Goal: Information Seeking & Learning: Compare options

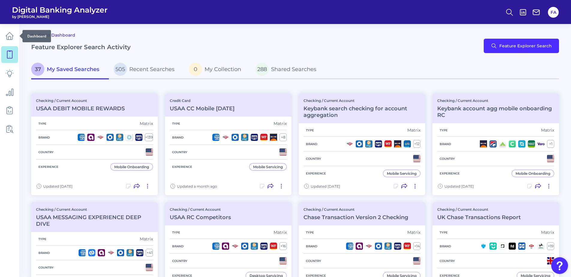
click at [14, 38] on link at bounding box center [9, 36] width 17 height 17
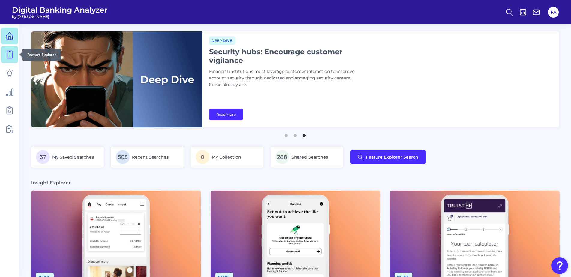
click at [9, 57] on icon at bounding box center [9, 54] width 8 height 8
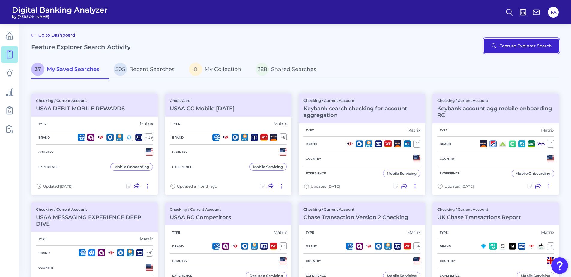
click at [556, 46] on button "Feature Explorer Search" at bounding box center [520, 46] width 75 height 14
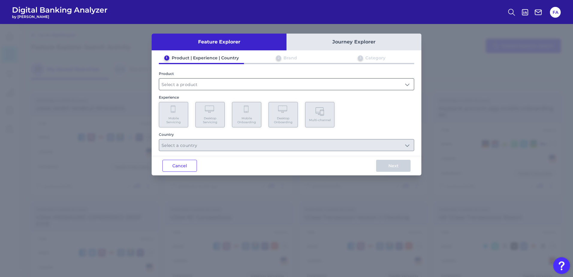
click at [240, 81] on input "text" at bounding box center [286, 84] width 255 height 11
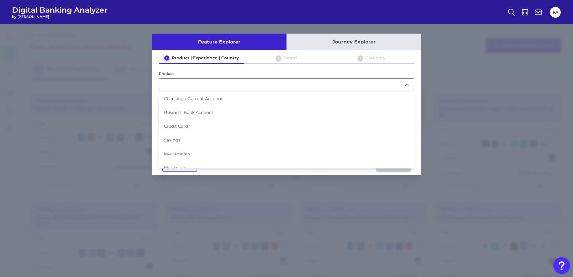
click at [197, 100] on span "Checking / Current Account" at bounding box center [193, 98] width 59 height 5
type input "Checking / Current Account"
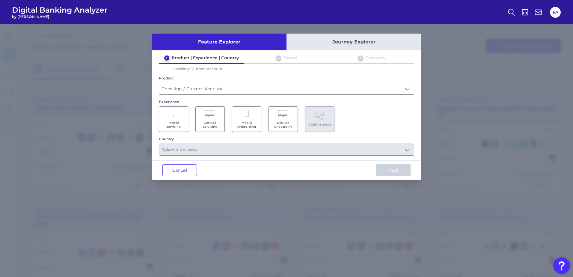
click at [176, 126] on span "Mobile Servicing" at bounding box center [173, 125] width 23 height 8
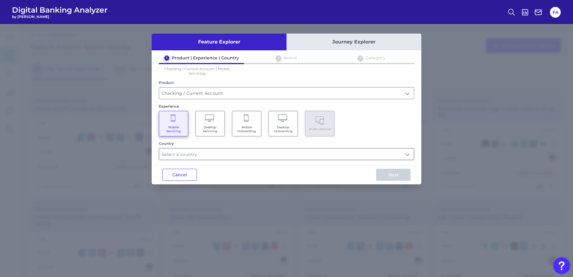
click at [331, 154] on input "text" at bounding box center [286, 153] width 255 height 11
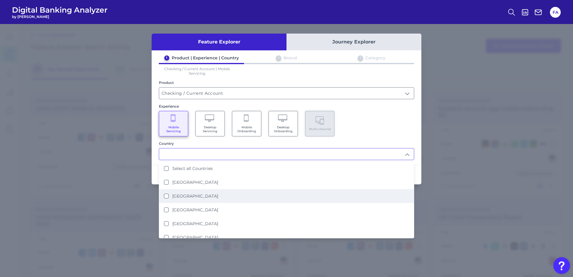
click at [278, 195] on li "[GEOGRAPHIC_DATA]" at bounding box center [286, 196] width 255 height 14
type input "[GEOGRAPHIC_DATA]"
click at [390, 135] on div "Mobile Servicing Desktop Servicing Mobile Onboarding Desktop Onboarding Multi-c…" at bounding box center [286, 123] width 255 height 25
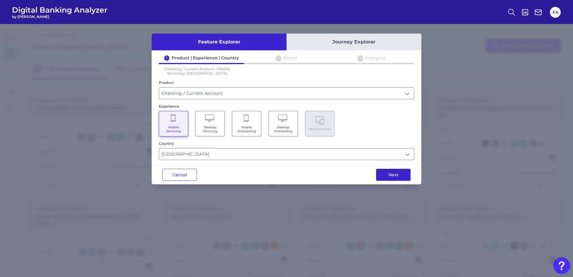
click at [395, 170] on button "Next" at bounding box center [393, 175] width 34 height 12
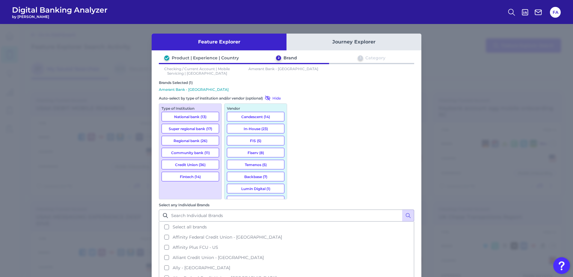
click at [186, 112] on button "National bank (13)" at bounding box center [191, 117] width 58 height 10
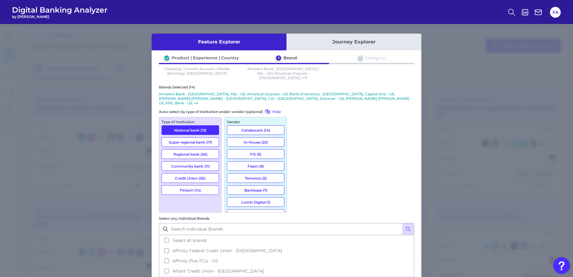
click at [191, 137] on button "Super regional bank (17)" at bounding box center [191, 142] width 58 height 10
click at [190, 149] on button "Regional bank (26)" at bounding box center [191, 154] width 58 height 10
click at [195, 161] on button "Community bank (11)" at bounding box center [191, 166] width 58 height 10
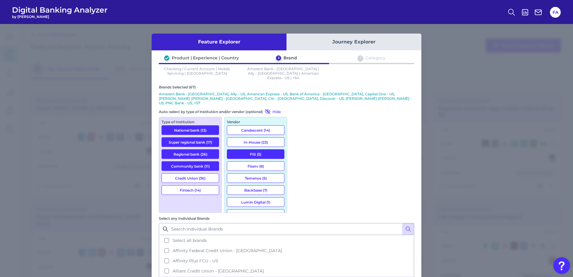
click at [200, 173] on button "Credit Union (36)" at bounding box center [191, 178] width 58 height 10
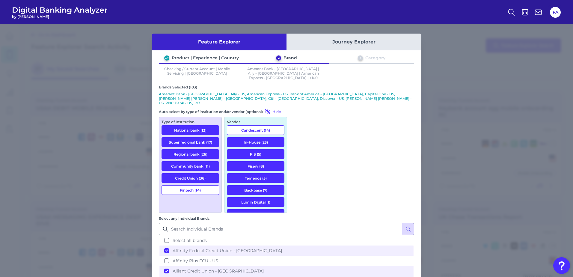
click at [201, 185] on button "Fintech (14)" at bounding box center [191, 190] width 58 height 10
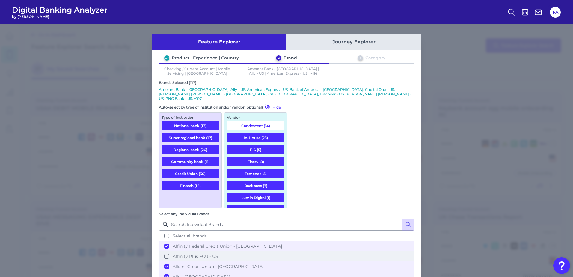
click at [300, 251] on button "Affinity Plus FCU - US" at bounding box center [286, 256] width 254 height 10
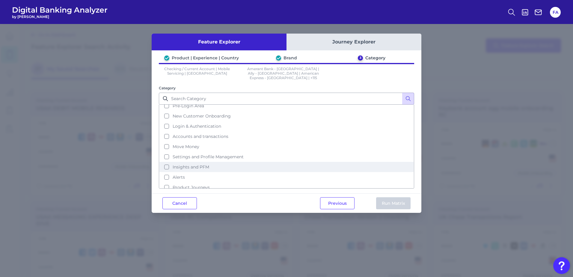
scroll to position [29, 0]
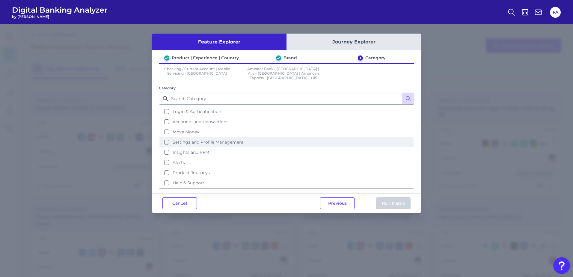
click at [201, 137] on button "Settings and Profile Management" at bounding box center [286, 142] width 254 height 10
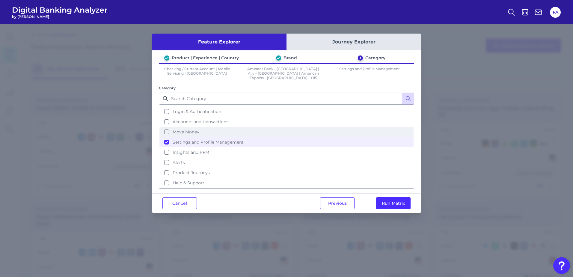
click at [197, 129] on span "Move Money" at bounding box center [186, 131] width 27 height 5
click at [198, 139] on span "Settings and Profile Management" at bounding box center [208, 141] width 71 height 5
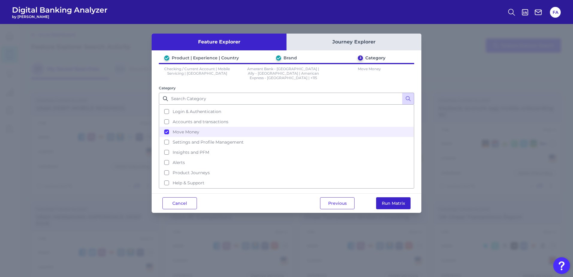
click at [388, 201] on button "Run Matrix" at bounding box center [393, 203] width 34 height 12
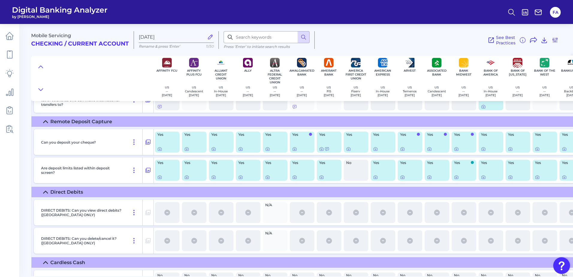
scroll to position [1888, 0]
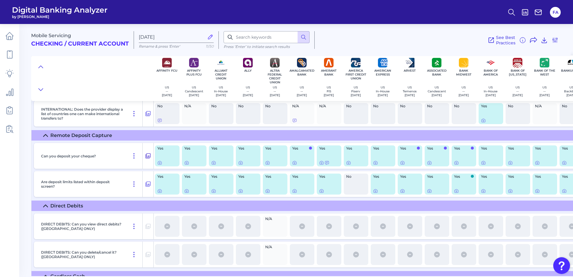
click at [146, 157] on icon at bounding box center [148, 155] width 6 height 7
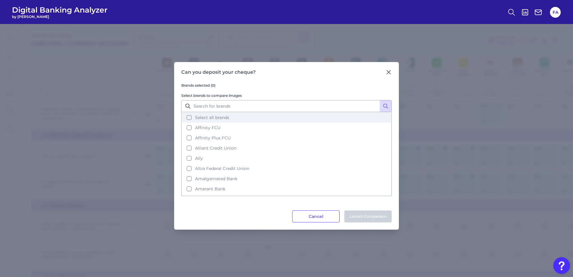
click at [249, 119] on button "Select all brands" at bounding box center [286, 117] width 209 height 10
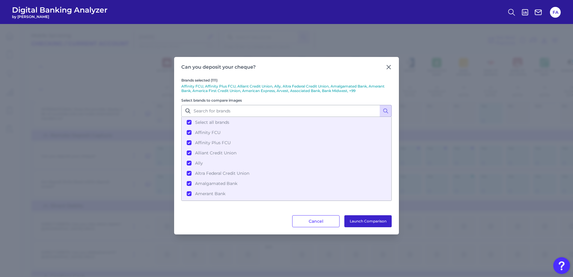
click at [374, 219] on button "Launch Comparison" at bounding box center [367, 221] width 47 height 12
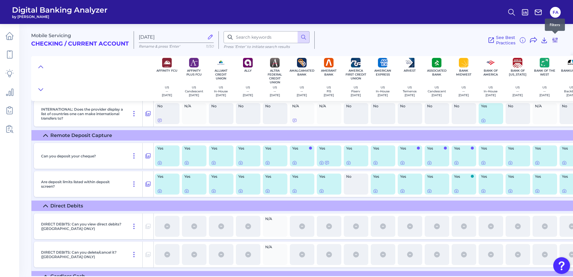
click at [553, 39] on icon at bounding box center [555, 40] width 7 height 7
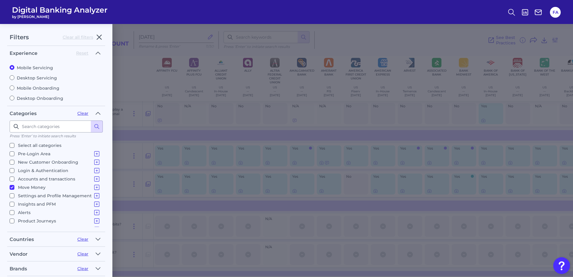
click at [405, 54] on div "Filters Clear all filters Experience Reset Mobile Servicing Desktop Servicing M…" at bounding box center [286, 150] width 573 height 253
click at [103, 37] on icon "button" at bounding box center [99, 37] width 7 height 7
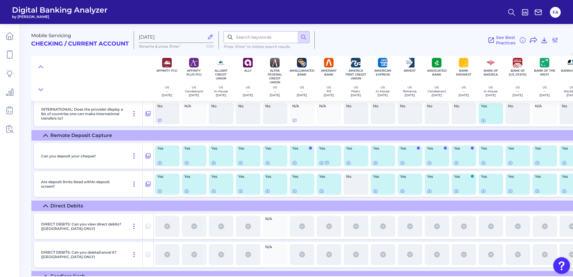
click at [19, 50] on main "Mobile Servicing Checking / Current Account [DATE] Rename & press 'Enter' 11/50…" at bounding box center [286, 138] width 573 height 277
click at [10, 56] on icon at bounding box center [9, 54] width 8 height 8
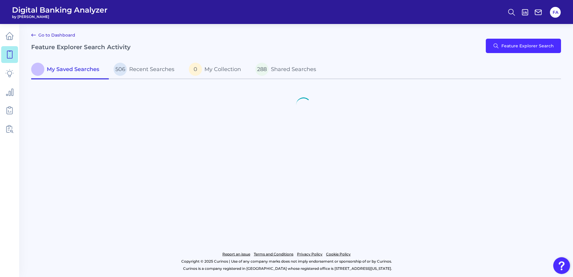
drag, startPoint x: 9, startPoint y: 52, endPoint x: 500, endPoint y: 63, distance: 491.4
click at [9, 52] on icon at bounding box center [9, 54] width 8 height 8
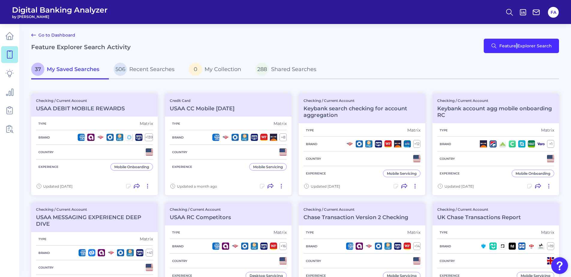
click at [517, 38] on div "Go to Dashboard Feature Explorer Search Activity Feature Explorer Search" at bounding box center [295, 45] width 528 height 29
click at [516, 44] on button "Feature Explorer Search" at bounding box center [520, 46] width 75 height 14
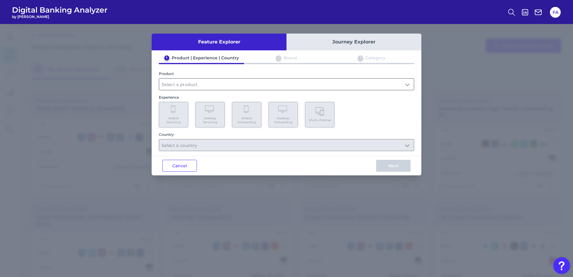
click at [258, 81] on input "text" at bounding box center [286, 84] width 255 height 11
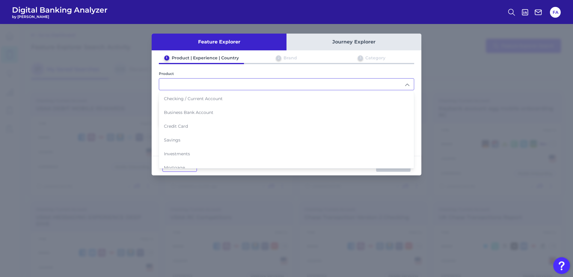
click at [259, 86] on input "text" at bounding box center [286, 84] width 255 height 11
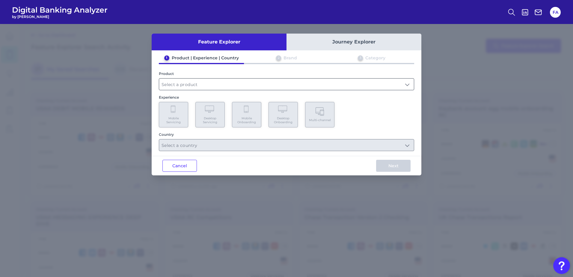
click at [259, 84] on input "text" at bounding box center [286, 84] width 255 height 11
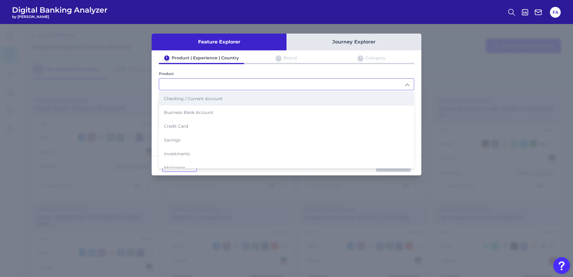
click at [183, 103] on li "Checking / Current Account" at bounding box center [286, 99] width 255 height 14
type input "Checking / Current Account"
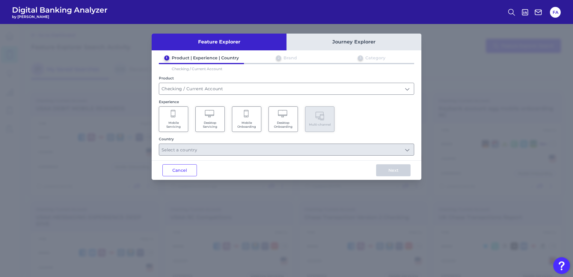
click at [172, 131] on Servicing "Mobile Servicing" at bounding box center [173, 118] width 29 height 25
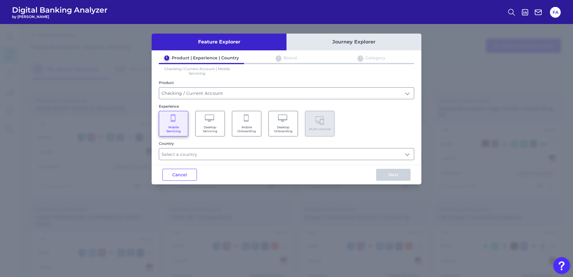
click at [243, 135] on Onboarding "Mobile Onboarding" at bounding box center [246, 123] width 29 height 25
click at [176, 115] on Servicing "Mobile Servicing" at bounding box center [173, 123] width 29 height 25
click at [202, 159] on input "text" at bounding box center [286, 153] width 255 height 11
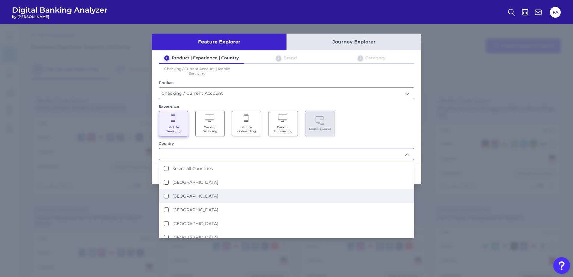
click at [249, 199] on li "[GEOGRAPHIC_DATA]" at bounding box center [286, 196] width 255 height 14
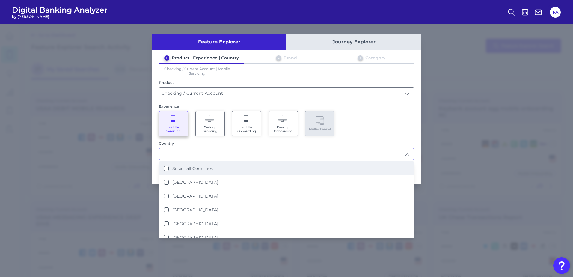
type input "[GEOGRAPHIC_DATA]"
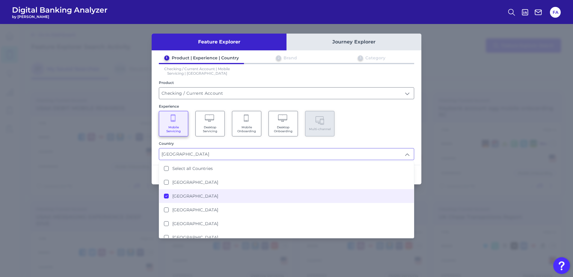
click at [367, 134] on div "Mobile Servicing Desktop Servicing Mobile Onboarding Desktop Onboarding Multi-c…" at bounding box center [286, 123] width 255 height 25
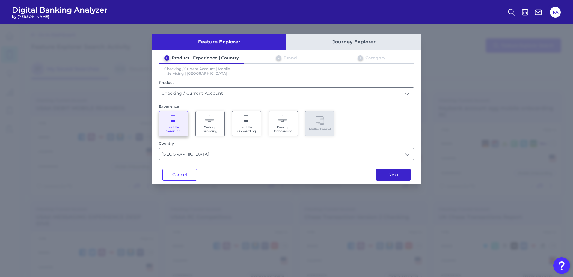
click at [400, 176] on button "Next" at bounding box center [393, 175] width 34 height 12
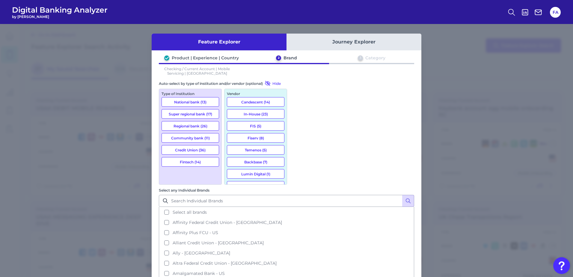
click at [198, 105] on button "National bank (13)" at bounding box center [191, 102] width 58 height 10
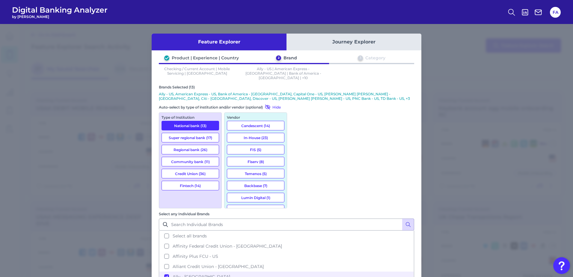
click at [205, 183] on button "Fintech (14)" at bounding box center [191, 186] width 58 height 10
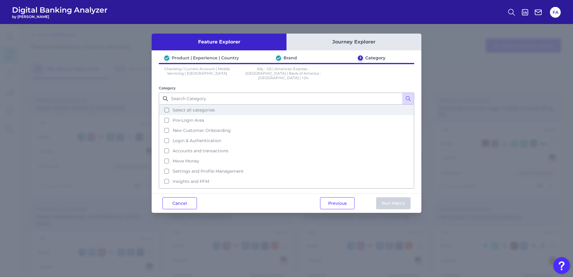
click at [190, 107] on span "Select all categories" at bounding box center [194, 109] width 42 height 5
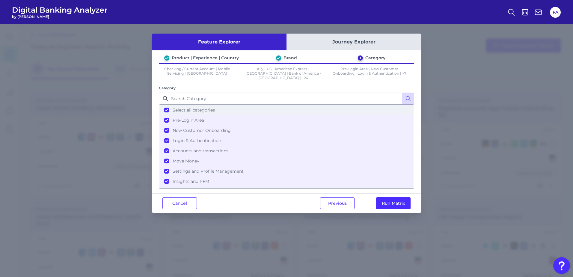
click at [189, 107] on span "Select all categories" at bounding box center [194, 109] width 42 height 5
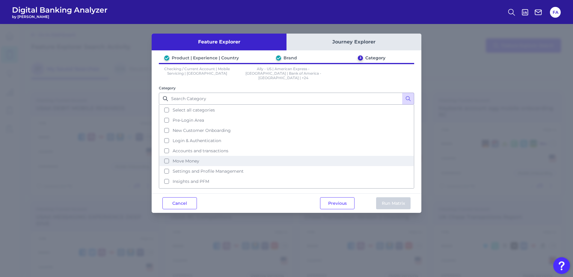
click at [191, 160] on button "Move Money" at bounding box center [286, 161] width 254 height 10
click at [384, 198] on button "Run Matrix" at bounding box center [393, 203] width 34 height 12
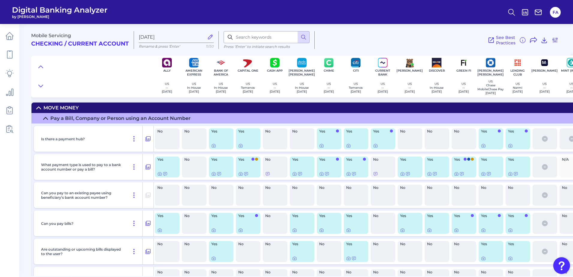
click at [50, 108] on div "Move Money" at bounding box center [60, 108] width 35 height 6
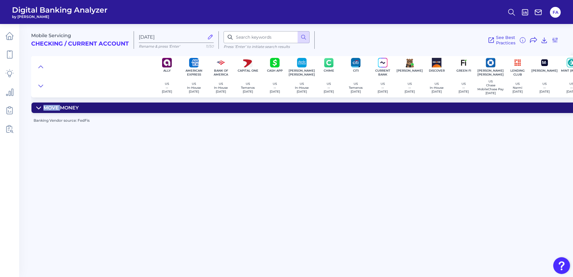
click at [50, 108] on div "Move Money" at bounding box center [60, 108] width 35 height 6
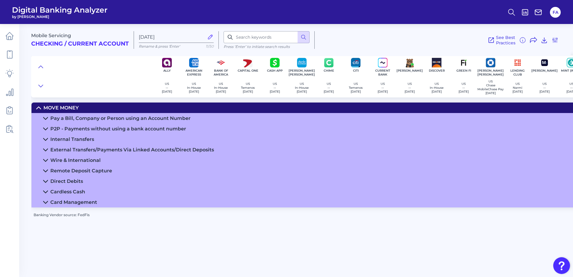
click at [55, 174] on div "Remote Deposit Capture" at bounding box center [81, 171] width 62 height 6
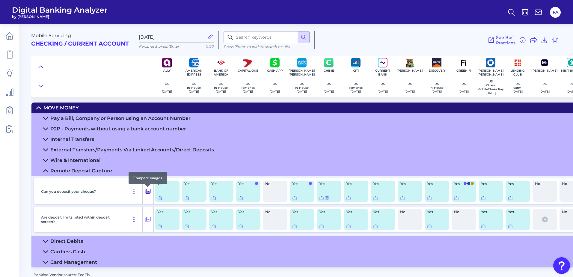
click at [148, 194] on icon at bounding box center [148, 191] width 5 height 5
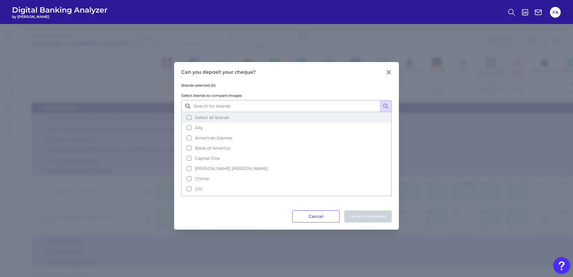
click at [195, 119] on button "Select all brands" at bounding box center [286, 117] width 209 height 10
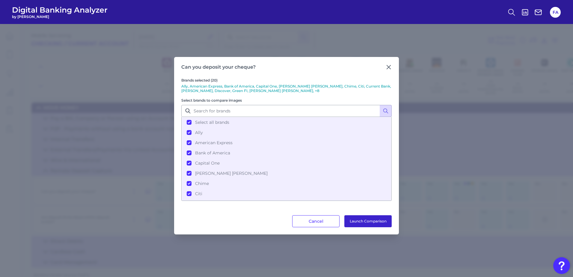
click at [375, 222] on button "Launch Comparison" at bounding box center [367, 221] width 47 height 12
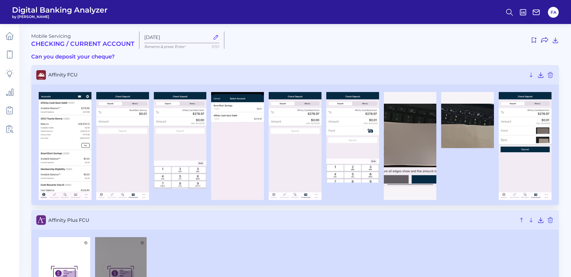
scroll to position [50, 0]
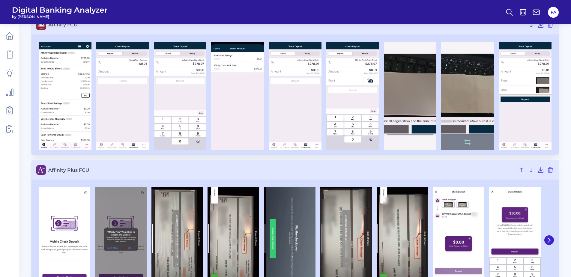
click at [466, 85] on img at bounding box center [467, 96] width 53 height 108
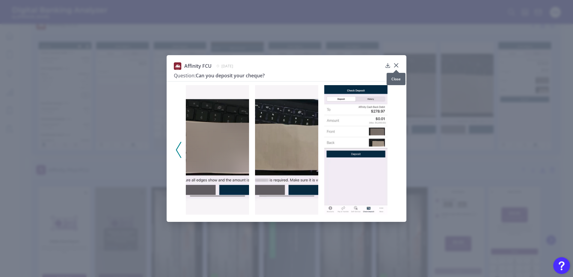
click at [394, 66] on icon at bounding box center [396, 65] width 6 height 6
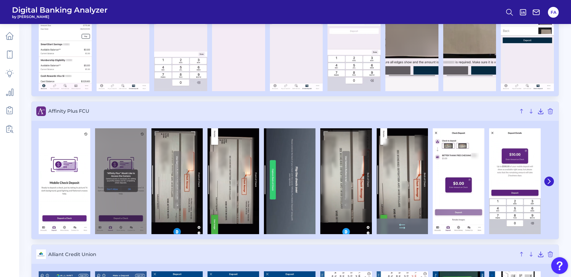
scroll to position [110, 0]
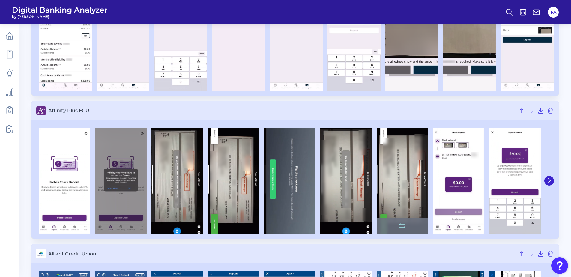
click at [398, 180] on img at bounding box center [402, 181] width 52 height 106
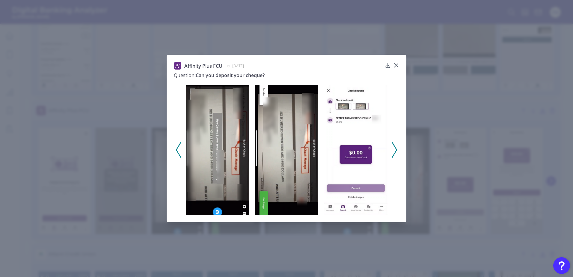
click at [267, 202] on img at bounding box center [286, 150] width 63 height 130
click at [396, 65] on icon at bounding box center [396, 66] width 4 height 4
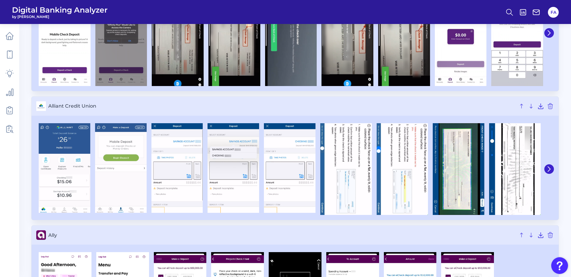
scroll to position [280, 0]
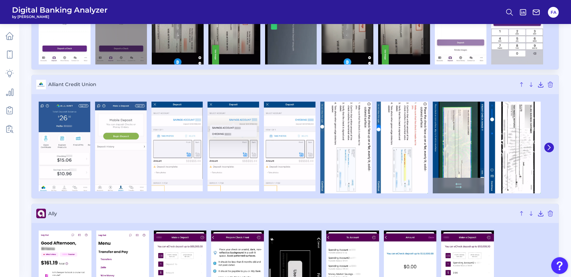
click at [463, 144] on img at bounding box center [459, 148] width 52 height 92
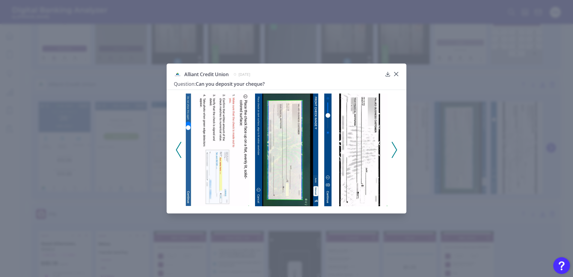
drag, startPoint x: 288, startPoint y: 127, endPoint x: 305, endPoint y: 86, distance: 44.9
click at [305, 86] on div "Alliant Credit Union January 24, 2025 Question: Can you deposit your cheque?" at bounding box center [278, 80] width 209 height 19
click at [301, 76] on div "Alliant Credit Union January 24, 2025" at bounding box center [278, 74] width 209 height 7
drag, startPoint x: 316, startPoint y: 70, endPoint x: 278, endPoint y: 76, distance: 39.1
click at [278, 77] on div "Alliant Credit Union January 24, 2025" at bounding box center [278, 74] width 209 height 7
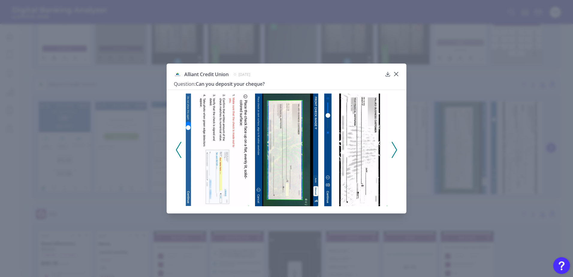
click at [278, 76] on div "Alliant Credit Union January 24, 2025" at bounding box center [278, 74] width 209 height 7
drag, startPoint x: 347, startPoint y: 135, endPoint x: 276, endPoint y: 125, distance: 71.8
click at [276, 125] on img at bounding box center [286, 150] width 63 height 113
click at [399, 75] on icon at bounding box center [396, 74] width 6 height 6
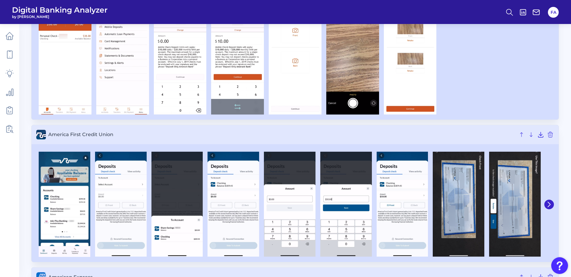
scroll to position [929, 0]
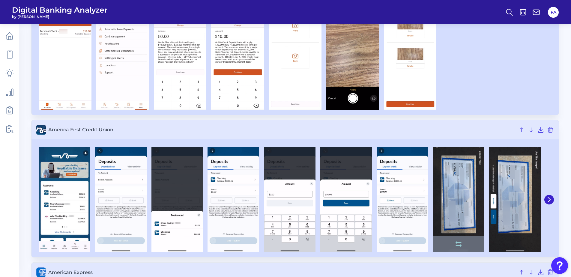
click at [447, 177] on img at bounding box center [459, 199] width 52 height 105
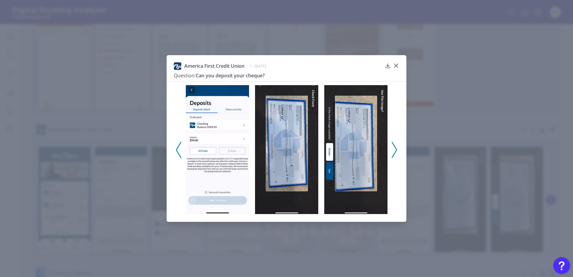
drag, startPoint x: 341, startPoint y: 133, endPoint x: 273, endPoint y: 139, distance: 67.7
click at [273, 141] on img at bounding box center [286, 149] width 63 height 129
click at [395, 66] on icon at bounding box center [396, 66] width 6 height 6
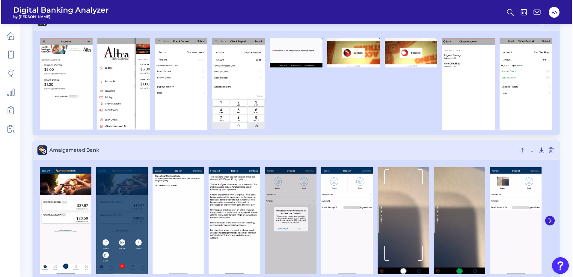
scroll to position [620, 0]
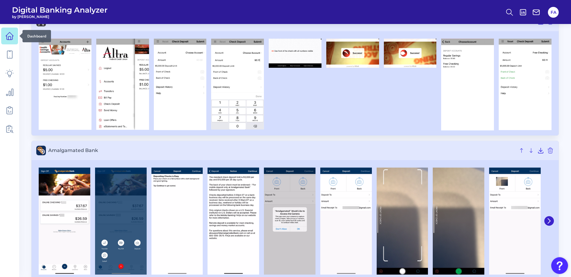
click at [6, 34] on icon at bounding box center [9, 36] width 8 height 8
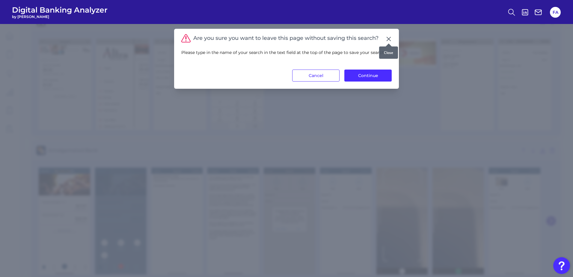
drag, startPoint x: 389, startPoint y: 37, endPoint x: 182, endPoint y: 32, distance: 207.8
click at [389, 36] on icon at bounding box center [389, 39] width 6 height 6
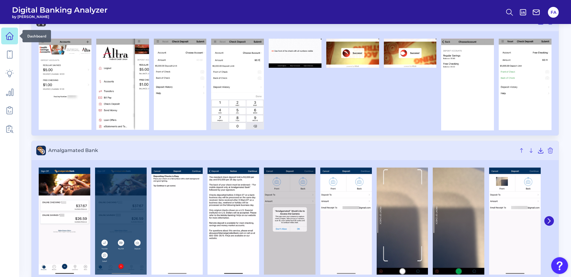
click at [10, 43] on link at bounding box center [9, 36] width 17 height 17
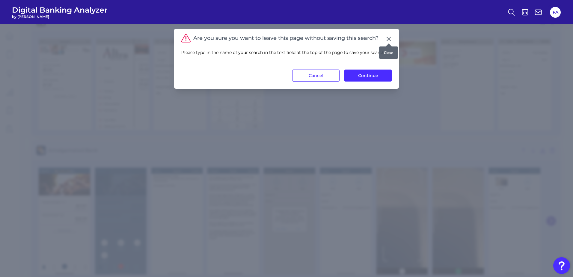
click at [391, 37] on icon at bounding box center [389, 39] width 6 height 6
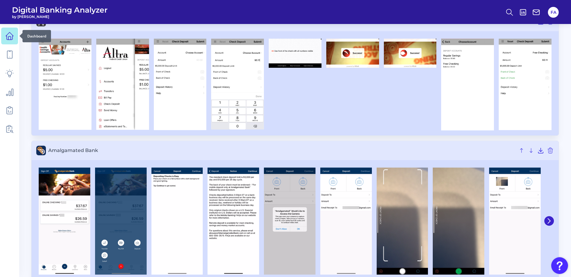
click at [11, 38] on icon at bounding box center [9, 36] width 8 height 8
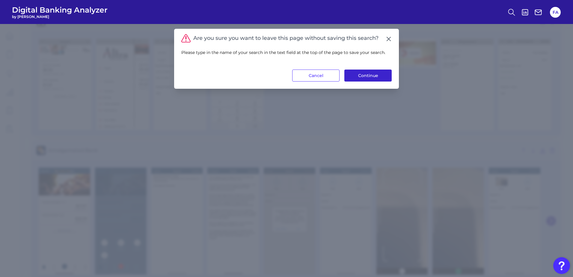
click at [349, 73] on button "Continue" at bounding box center [367, 76] width 47 height 12
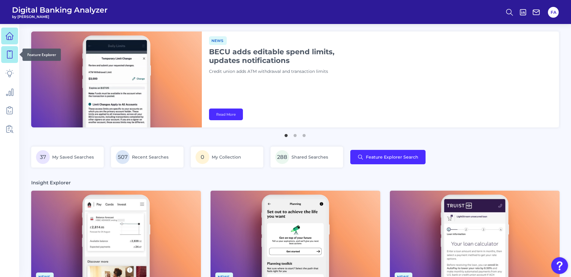
click at [12, 58] on icon at bounding box center [9, 54] width 8 height 8
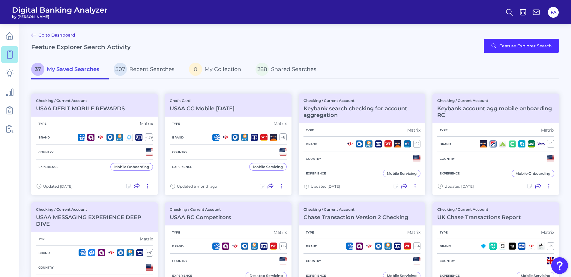
click at [14, 134] on link at bounding box center [9, 128] width 17 height 17
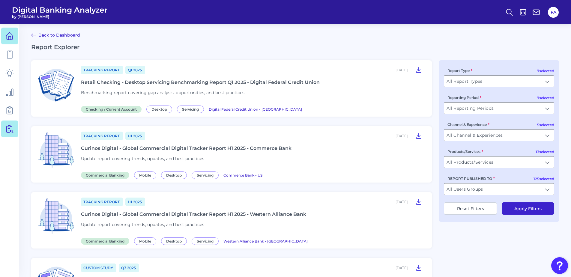
click at [18, 34] on div at bounding box center [19, 36] width 6 height 6
click at [10, 37] on icon at bounding box center [9, 36] width 8 height 8
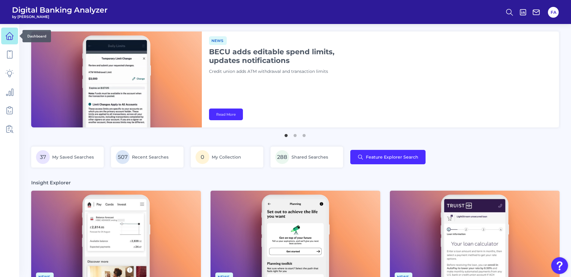
click at [10, 37] on icon at bounding box center [9, 36] width 8 height 8
click at [16, 131] on link at bounding box center [9, 128] width 17 height 17
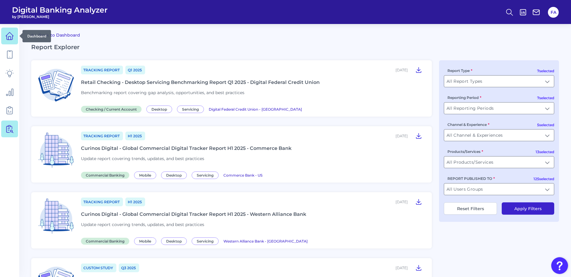
click at [11, 28] on link at bounding box center [9, 36] width 17 height 17
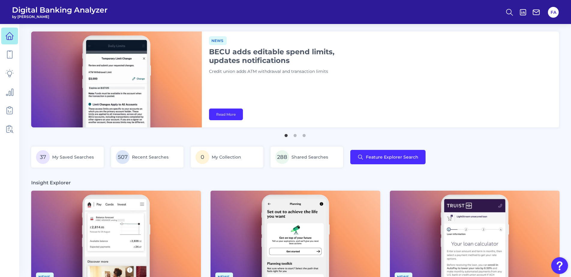
click at [559, 266] on img "Open Resource Center" at bounding box center [559, 265] width 17 height 17
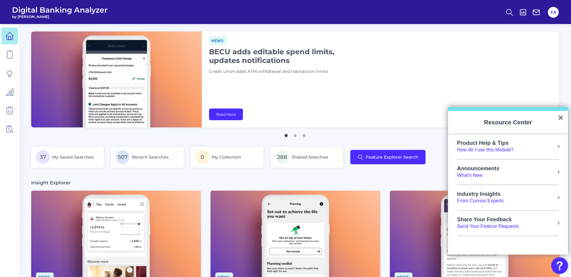
click at [488, 148] on div "How do I use this Module?" at bounding box center [485, 150] width 57 height 7
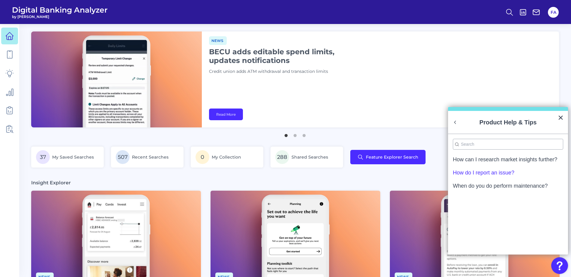
click at [469, 174] on div "How do I report an issue?" at bounding box center [483, 172] width 61 height 5
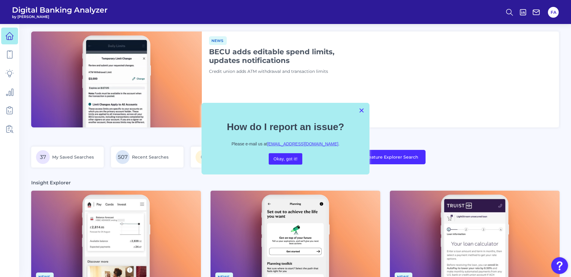
click at [361, 114] on button "×" at bounding box center [361, 111] width 6 height 10
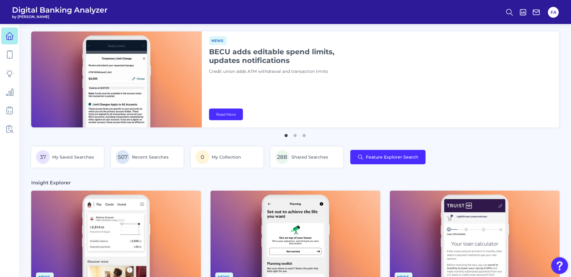
click at [556, 264] on img "Open Resource Center" at bounding box center [559, 265] width 17 height 17
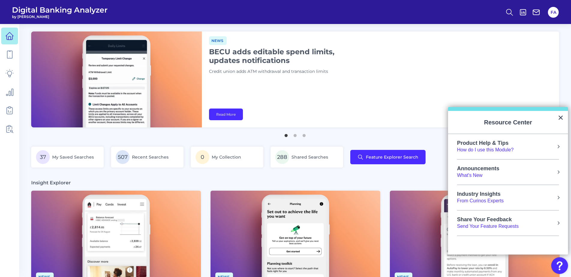
click at [489, 202] on div "From Curinos Experts" at bounding box center [480, 201] width 47 height 7
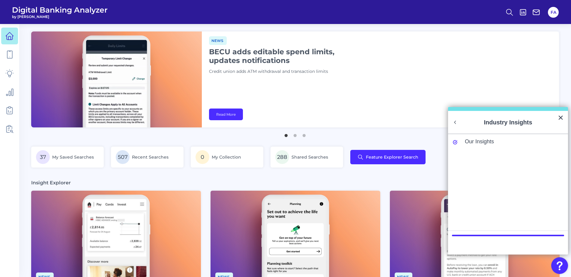
click at [470, 145] on li "Our Insights" at bounding box center [508, 144] width 110 height 10
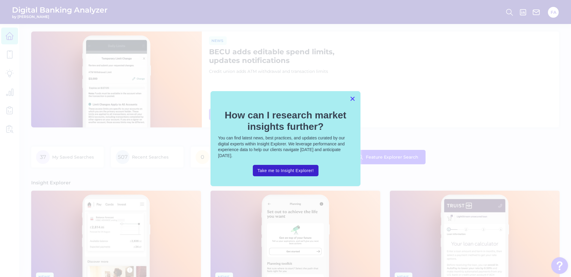
click at [351, 95] on button "×" at bounding box center [353, 99] width 6 height 10
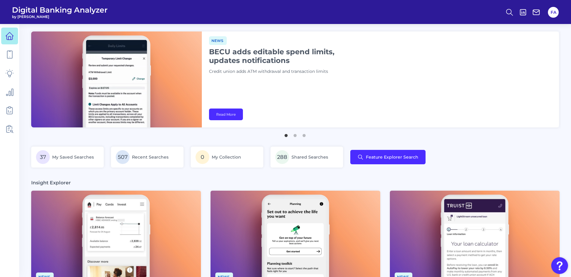
click at [561, 267] on img "Open Resource Center" at bounding box center [559, 265] width 17 height 17
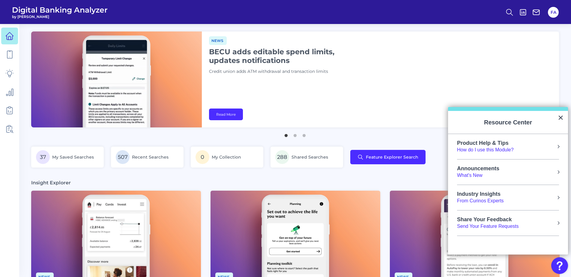
click at [544, 126] on h2 "Resource Center" at bounding box center [508, 122] width 120 height 23
click at [529, 124] on h2 "Resource Center" at bounding box center [508, 122] width 120 height 23
click at [527, 124] on h2 "Resource Center" at bounding box center [508, 122] width 120 height 23
click at [562, 117] on button "×" at bounding box center [561, 118] width 6 height 10
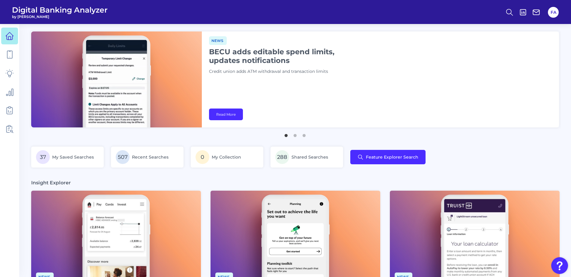
click at [554, 263] on img "Open Resource Center" at bounding box center [559, 265] width 17 height 17
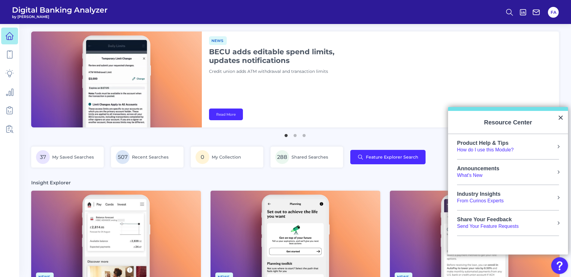
click at [486, 226] on div "Send Your Feature Requests" at bounding box center [487, 226] width 61 height 7
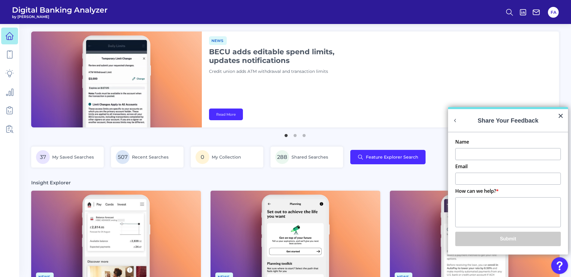
click at [557, 117] on h2 "Share Your Feedback" at bounding box center [508, 120] width 120 height 23
click at [554, 115] on h2 "Share Your Feedback" at bounding box center [508, 120] width 120 height 23
click at [562, 117] on button "×" at bounding box center [561, 116] width 6 height 10
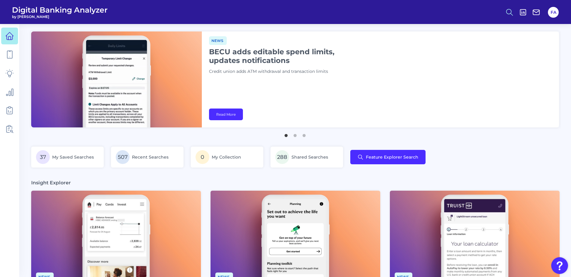
click at [507, 13] on circle at bounding box center [508, 11] width 5 height 5
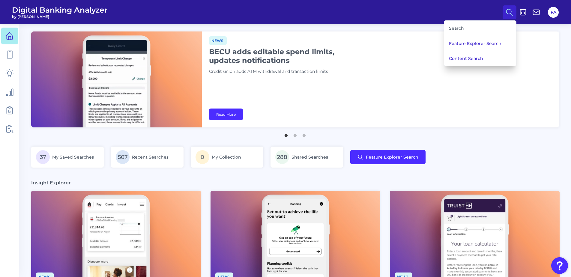
click at [546, 12] on div "FA" at bounding box center [551, 12] width 17 height 14
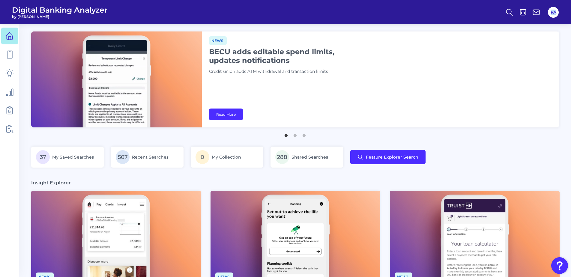
click at [546, 12] on div "FA" at bounding box center [553, 12] width 14 height 14
click at [549, 13] on button "FA" at bounding box center [553, 12] width 11 height 11
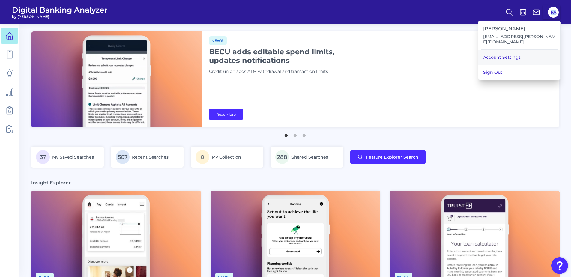
click at [519, 50] on link "Account Settings" at bounding box center [519, 57] width 82 height 15
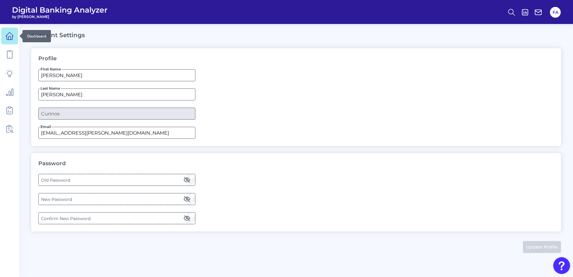
click at [14, 35] on link at bounding box center [9, 36] width 17 height 17
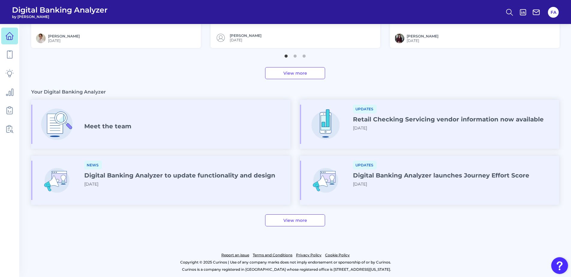
scroll to position [293, 0]
click at [298, 254] on link "Privacy Policy" at bounding box center [308, 254] width 25 height 7
click at [347, 253] on link "Cookie Policy" at bounding box center [337, 254] width 25 height 7
click at [14, 55] on link at bounding box center [9, 54] width 17 height 17
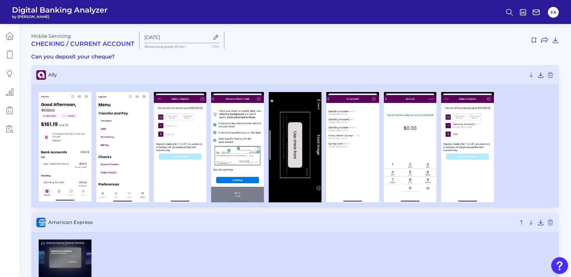
click at [243, 156] on img at bounding box center [237, 147] width 53 height 110
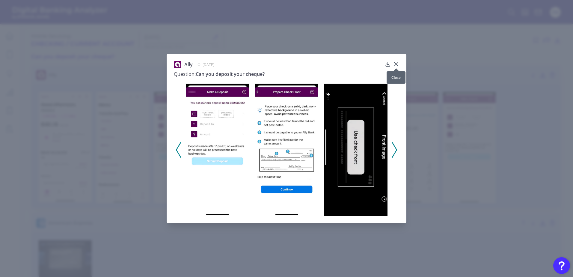
click at [398, 63] on icon at bounding box center [396, 64] width 6 height 6
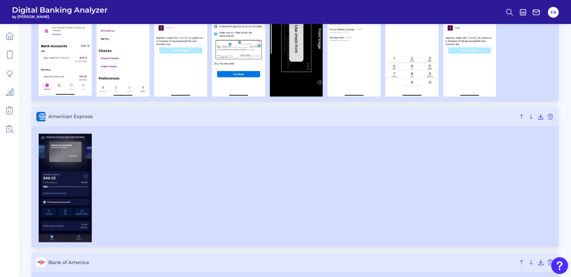
scroll to position [160, 0]
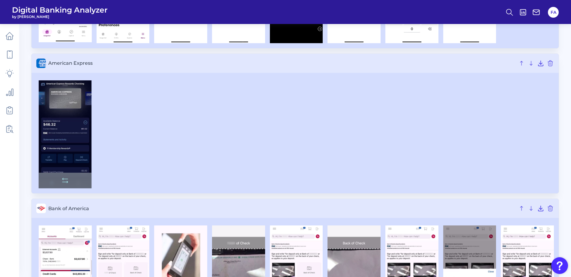
click at [65, 123] on img at bounding box center [65, 134] width 53 height 108
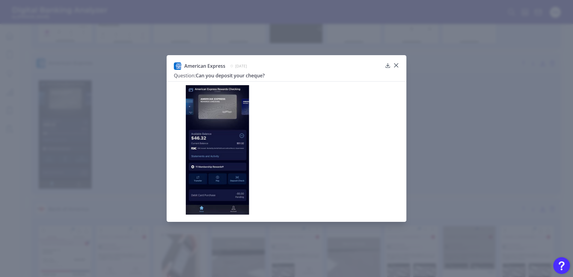
click at [218, 103] on img at bounding box center [217, 150] width 63 height 130
click at [394, 67] on div at bounding box center [396, 70] width 6 height 6
click at [396, 66] on icon at bounding box center [396, 66] width 4 height 4
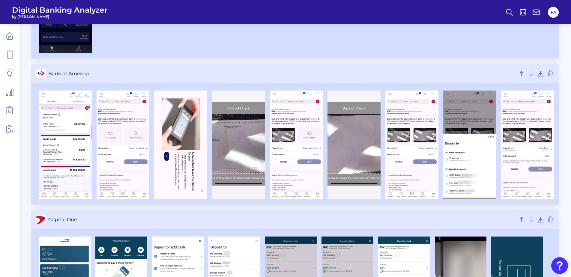
scroll to position [330, 0]
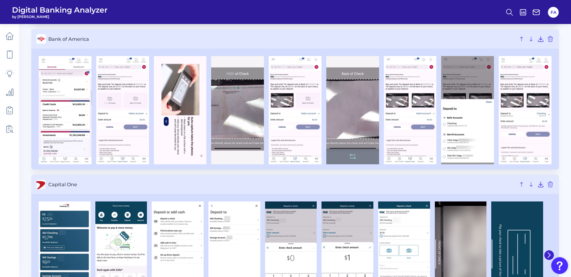
click at [354, 97] on img at bounding box center [352, 110] width 53 height 108
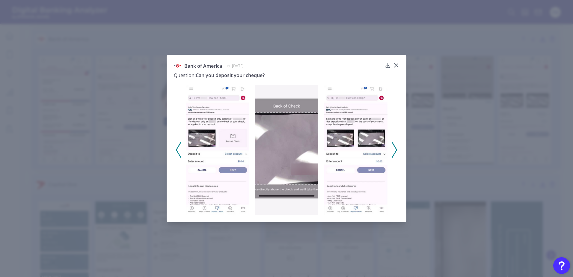
click at [220, 148] on img at bounding box center [217, 150] width 63 height 130
click at [210, 138] on img at bounding box center [217, 150] width 63 height 130
drag, startPoint x: 285, startPoint y: 143, endPoint x: 365, endPoint y: 141, distance: 79.7
click at [354, 124] on img at bounding box center [355, 150] width 63 height 130
click at [394, 147] on icon at bounding box center [394, 150] width 5 height 16
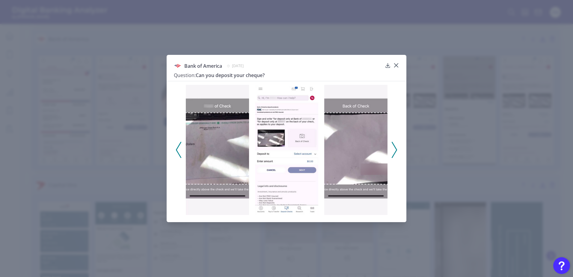
click at [394, 147] on icon at bounding box center [394, 150] width 5 height 16
click at [229, 154] on img at bounding box center [217, 150] width 63 height 130
click at [394, 67] on div at bounding box center [396, 70] width 6 height 6
click at [394, 66] on icon at bounding box center [396, 65] width 6 height 6
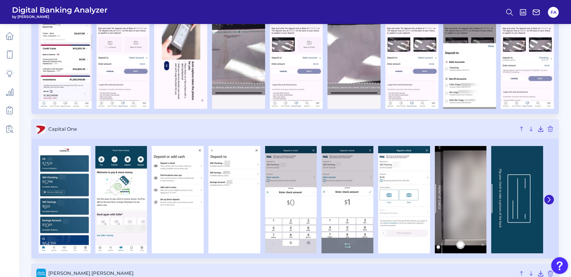
scroll to position [420, 0]
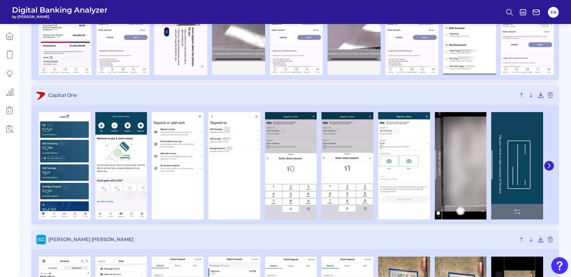
click at [517, 166] on img at bounding box center [517, 165] width 52 height 107
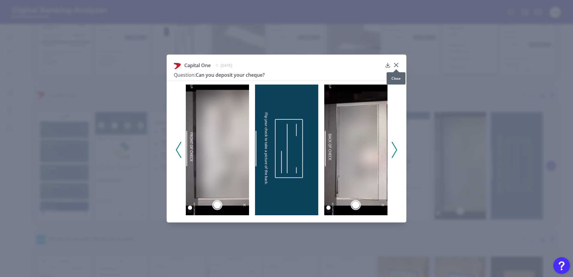
click at [398, 65] on icon at bounding box center [396, 65] width 6 height 6
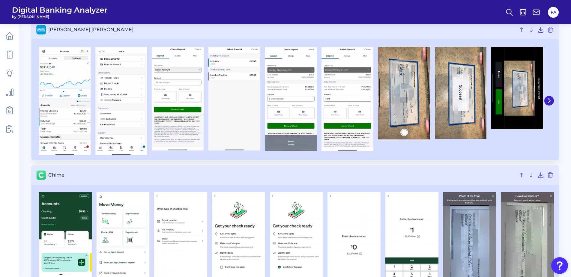
scroll to position [719, 0]
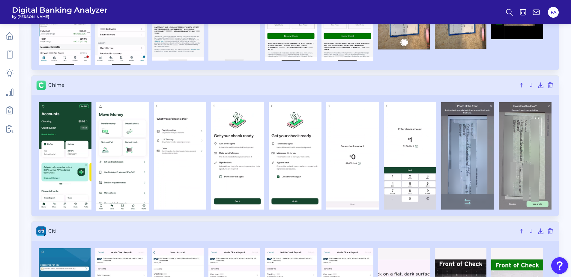
click at [469, 153] on img at bounding box center [467, 155] width 53 height 107
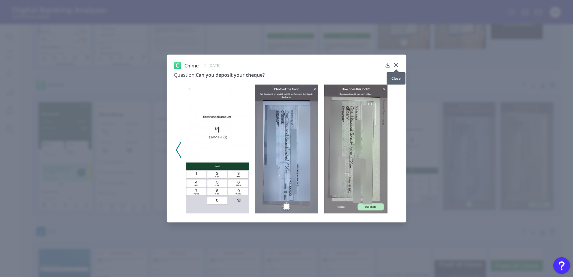
click at [396, 64] on icon at bounding box center [396, 65] width 6 height 6
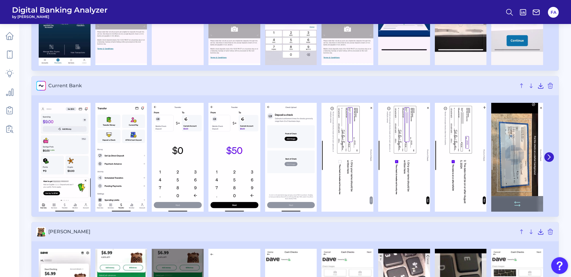
scroll to position [1009, 0]
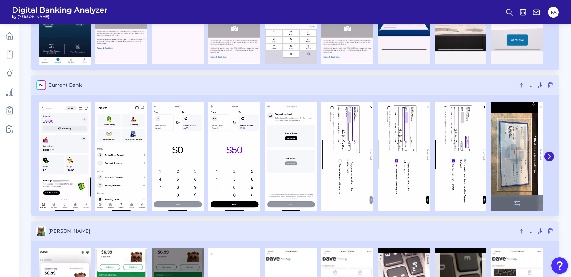
click at [509, 150] on img at bounding box center [517, 156] width 52 height 109
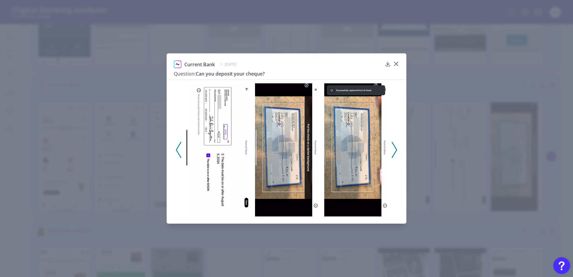
click at [341, 126] on img at bounding box center [355, 149] width 63 height 133
click at [292, 128] on img at bounding box center [286, 149] width 63 height 133
click at [319, 129] on div at bounding box center [286, 149] width 69 height 133
click at [278, 129] on img at bounding box center [286, 149] width 63 height 133
click at [327, 130] on img at bounding box center [355, 149] width 63 height 133
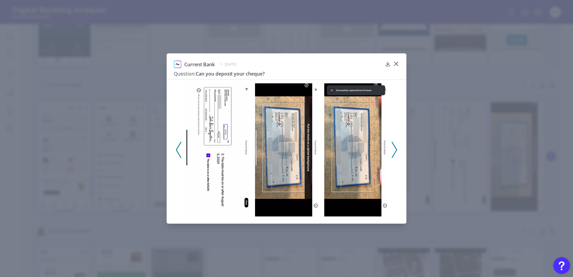
click at [281, 132] on img at bounding box center [286, 149] width 63 height 133
click at [357, 128] on img at bounding box center [355, 149] width 63 height 133
click at [311, 130] on img at bounding box center [286, 149] width 63 height 133
click at [345, 129] on img at bounding box center [355, 149] width 63 height 133
click at [303, 126] on img at bounding box center [286, 149] width 63 height 133
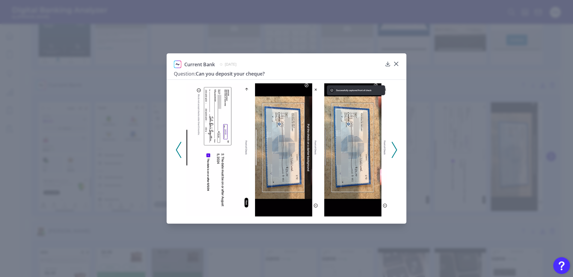
click at [344, 126] on img at bounding box center [355, 149] width 63 height 133
click at [344, 124] on img at bounding box center [355, 149] width 63 height 133
click at [308, 122] on img at bounding box center [286, 149] width 63 height 133
click at [344, 119] on img at bounding box center [355, 149] width 63 height 133
click at [396, 63] on icon at bounding box center [396, 64] width 6 height 6
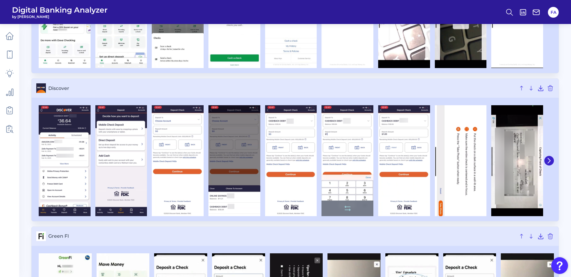
scroll to position [1319, 0]
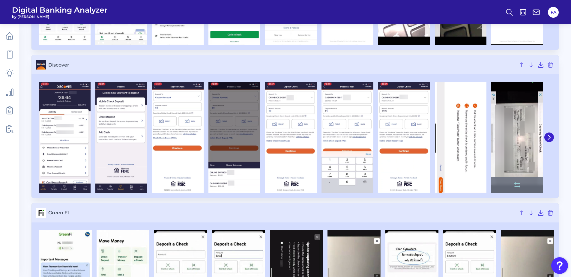
click at [529, 140] on img at bounding box center [517, 137] width 52 height 111
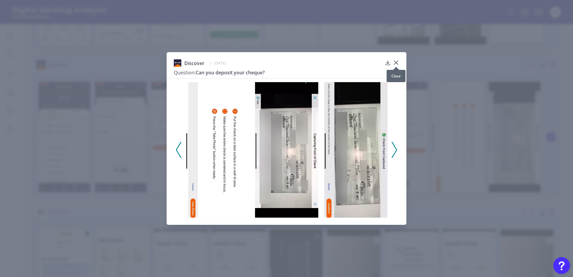
click at [393, 65] on div at bounding box center [396, 67] width 6 height 6
click at [395, 64] on icon at bounding box center [396, 63] width 6 height 6
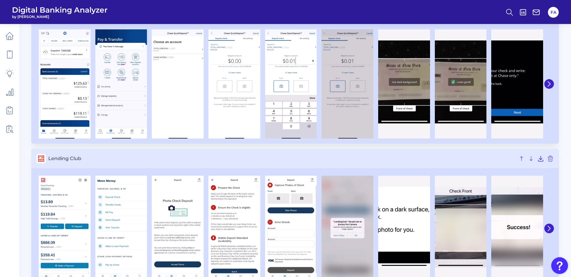
scroll to position [1699, 0]
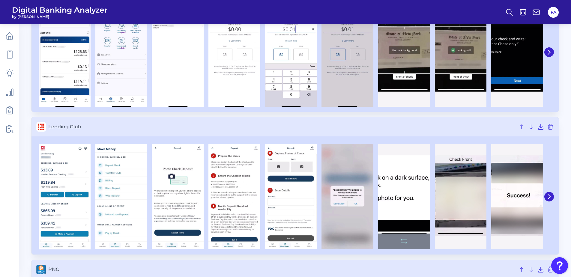
click at [407, 196] on img at bounding box center [404, 196] width 52 height 105
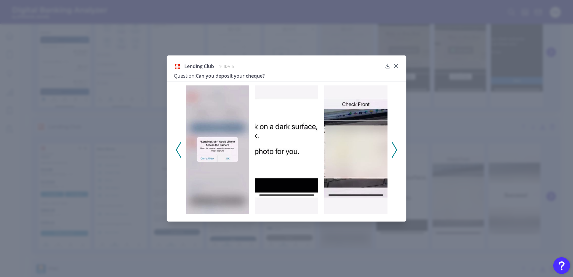
click at [285, 177] on img at bounding box center [286, 149] width 63 height 129
drag, startPoint x: 397, startPoint y: 67, endPoint x: 397, endPoint y: 73, distance: 6.6
click at [397, 67] on icon at bounding box center [396, 66] width 6 height 6
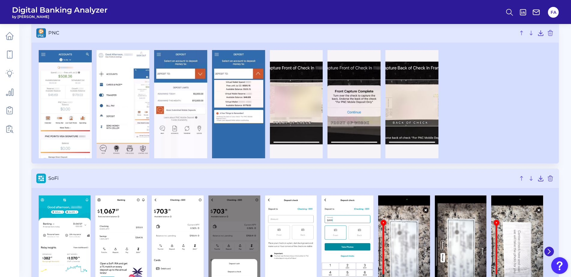
scroll to position [2008, 0]
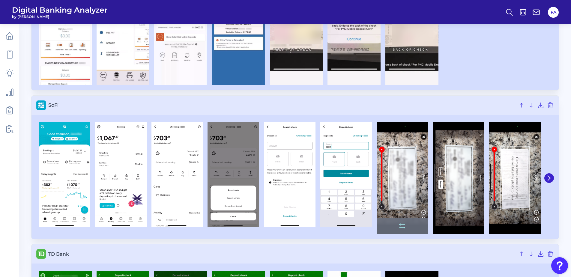
click at [402, 149] on img at bounding box center [402, 178] width 52 height 112
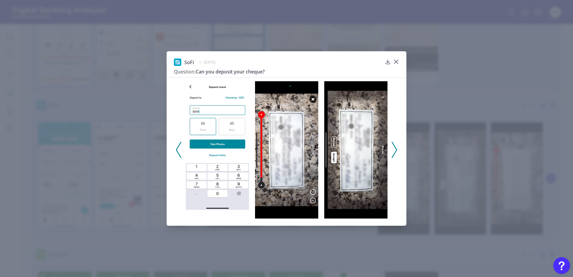
click at [391, 145] on div at bounding box center [287, 147] width 240 height 141
click at [394, 145] on polyline at bounding box center [394, 149] width 4 height 15
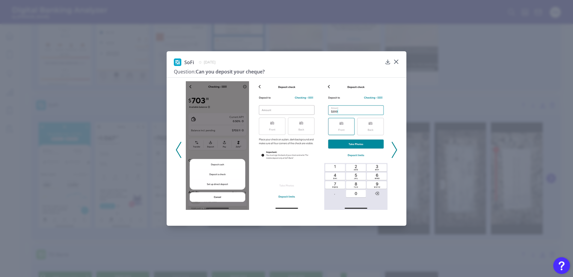
click at [394, 145] on polyline at bounding box center [394, 149] width 4 height 15
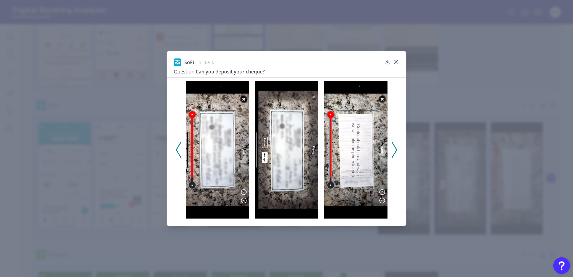
click at [394, 145] on polyline at bounding box center [394, 149] width 4 height 15
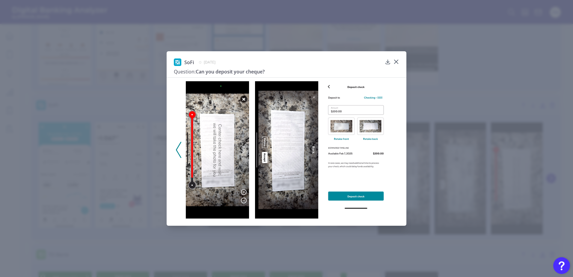
click at [180, 151] on icon at bounding box center [178, 150] width 5 height 16
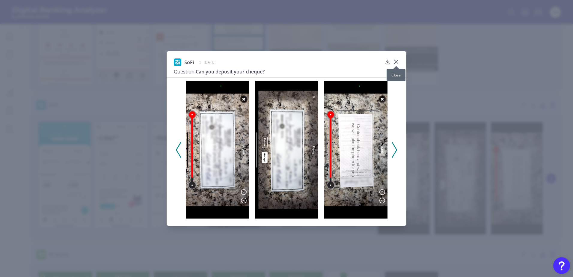
click at [397, 63] on icon at bounding box center [396, 62] width 6 height 6
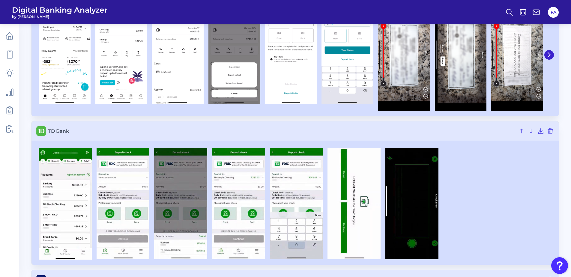
scroll to position [2178, 0]
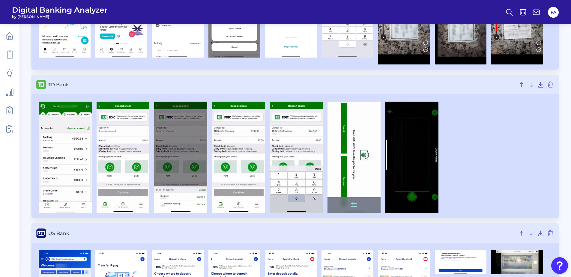
click at [361, 148] on img at bounding box center [353, 157] width 53 height 111
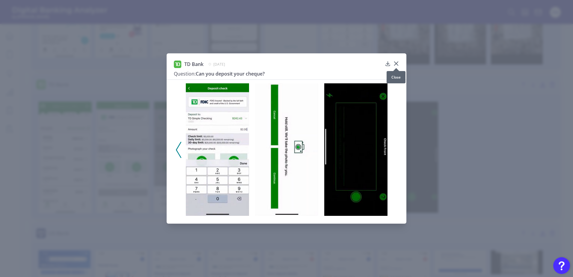
click at [396, 62] on icon at bounding box center [396, 64] width 6 height 6
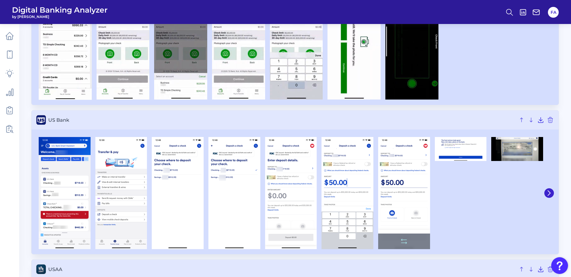
scroll to position [2328, 0]
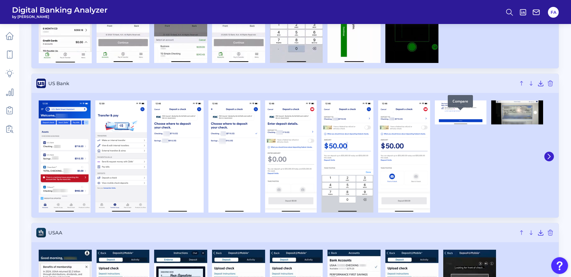
click at [0, 0] on button at bounding box center [0, 0] width 0 height 0
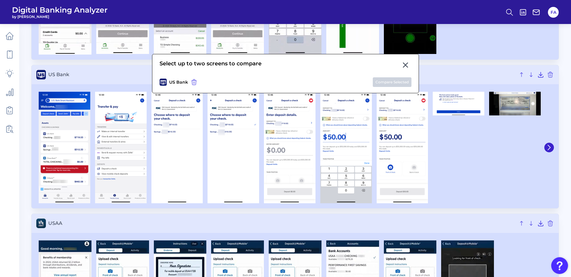
click at [408, 67] on icon at bounding box center [405, 64] width 7 height 7
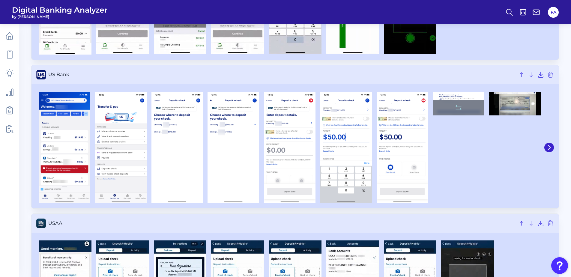
click at [450, 98] on img at bounding box center [459, 104] width 52 height 24
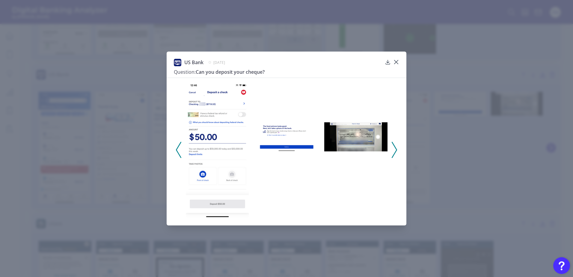
click at [308, 144] on img at bounding box center [286, 136] width 63 height 29
click at [396, 146] on icon at bounding box center [394, 150] width 5 height 16
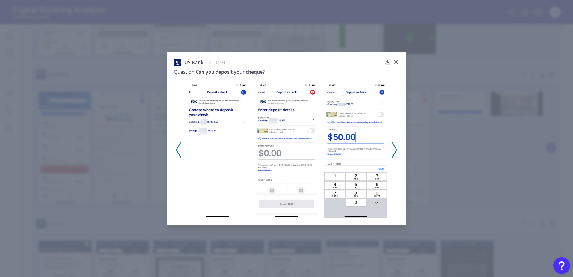
click at [396, 146] on icon at bounding box center [394, 150] width 5 height 16
click at [395, 61] on icon at bounding box center [396, 62] width 6 height 6
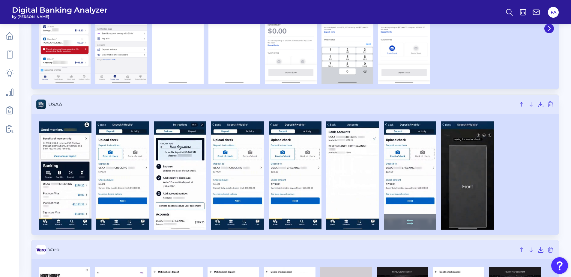
scroll to position [2448, 0]
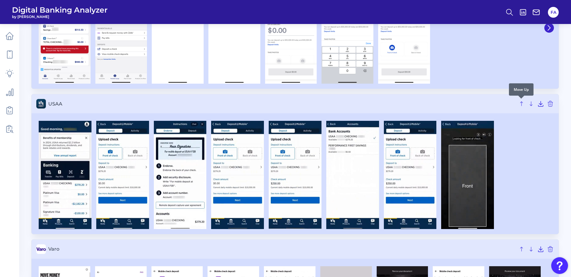
click at [523, 101] on div at bounding box center [521, 99] width 6 height 6
click at [456, 166] on img at bounding box center [467, 175] width 53 height 108
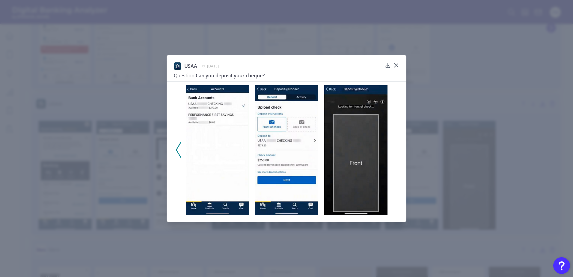
click at [354, 178] on img at bounding box center [355, 150] width 63 height 130
click at [367, 129] on img at bounding box center [355, 150] width 63 height 130
click at [394, 64] on icon at bounding box center [396, 65] width 6 height 6
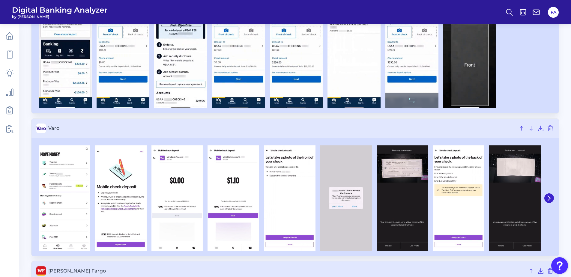
scroll to position [2608, 0]
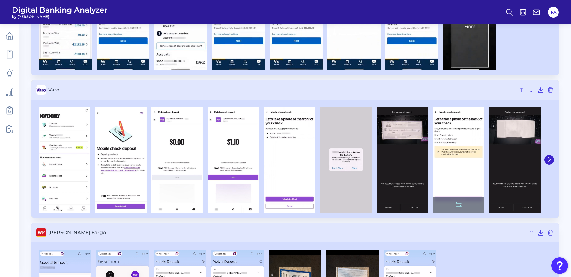
click at [470, 162] on img at bounding box center [459, 160] width 52 height 106
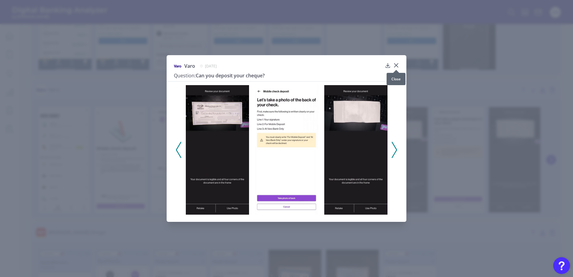
click at [397, 66] on icon at bounding box center [396, 65] width 6 height 6
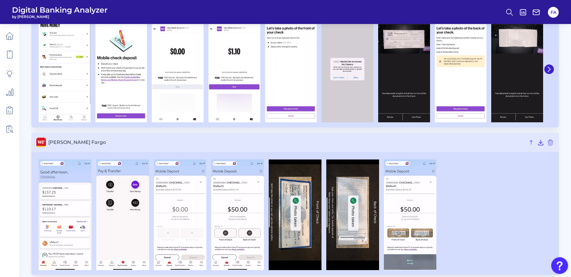
scroll to position [2706, 0]
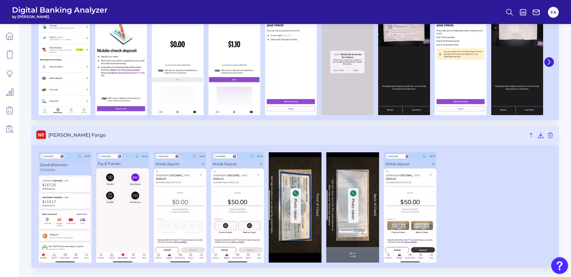
click at [350, 189] on img at bounding box center [352, 207] width 53 height 111
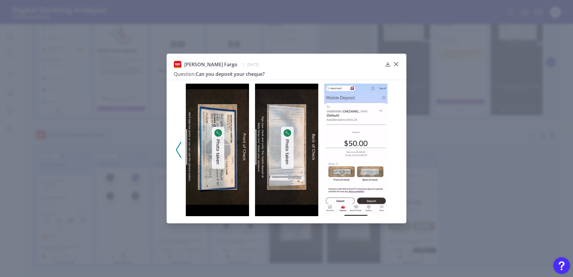
click at [403, 63] on div "Wells Fargo May 1, 2025 Question: Can you deposit your cheque?" at bounding box center [287, 139] width 240 height 170
click at [399, 64] on div "Wells Fargo May 1, 2025 Question: Can you deposit your cheque?" at bounding box center [287, 139] width 240 height 170
click at [397, 64] on icon at bounding box center [396, 64] width 6 height 6
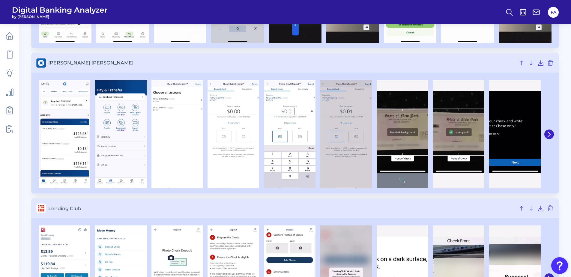
scroll to position [1597, 0]
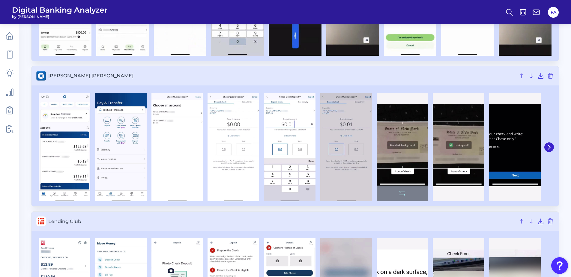
click at [406, 145] on img at bounding box center [402, 147] width 52 height 108
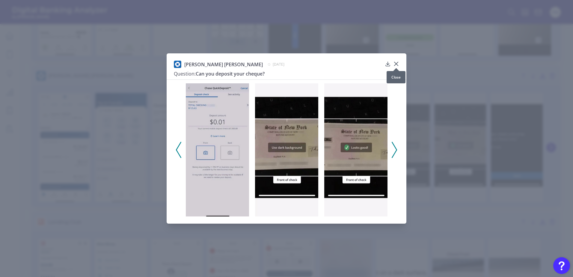
click at [394, 64] on icon at bounding box center [396, 64] width 6 height 6
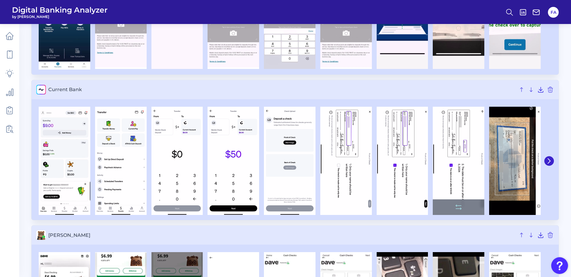
scroll to position [998, 0]
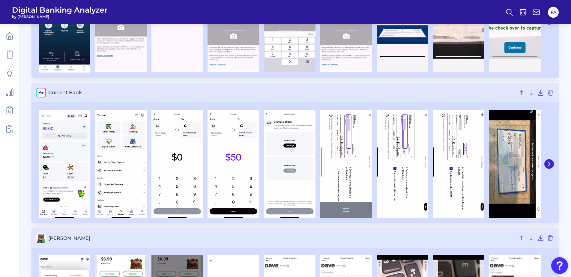
click at [339, 135] on img at bounding box center [346, 164] width 52 height 108
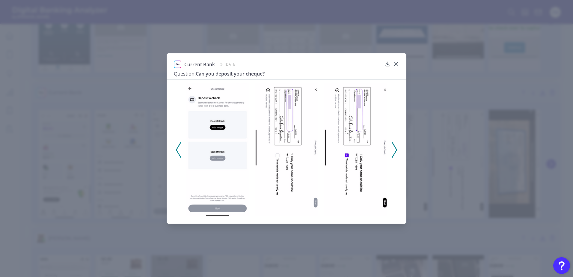
click at [391, 147] on div at bounding box center [287, 147] width 240 height 137
click at [395, 145] on icon at bounding box center [394, 150] width 5 height 16
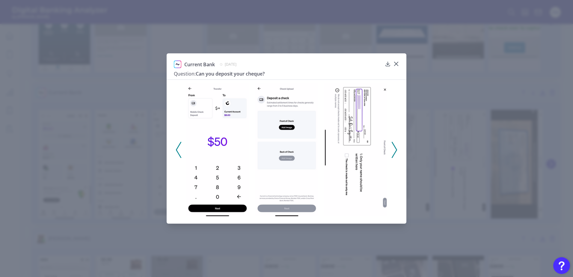
click at [395, 145] on icon at bounding box center [394, 150] width 5 height 16
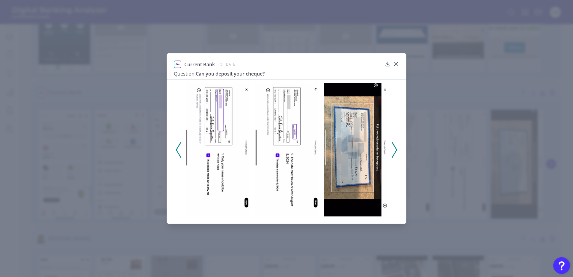
drag, startPoint x: 395, startPoint y: 145, endPoint x: 361, endPoint y: 182, distance: 50.1
click at [361, 184] on div at bounding box center [286, 149] width 207 height 133
click at [390, 142] on div at bounding box center [355, 149] width 69 height 133
click at [396, 142] on icon at bounding box center [394, 150] width 5 height 16
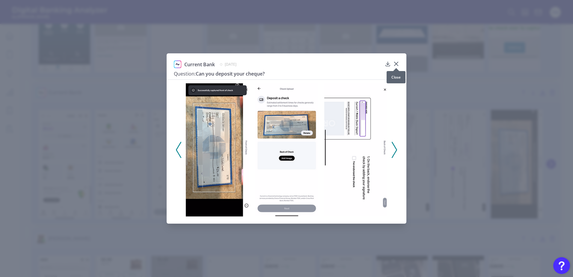
click at [398, 63] on icon at bounding box center [396, 64] width 6 height 6
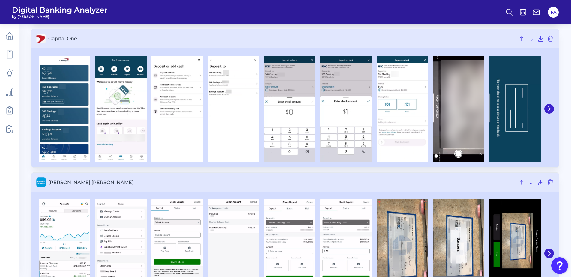
scroll to position [468, 0]
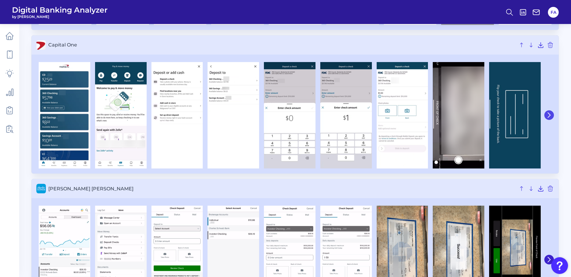
click at [551, 115] on icon at bounding box center [548, 114] width 5 height 5
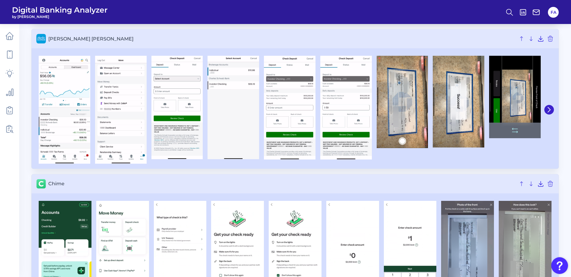
scroll to position [708, 0]
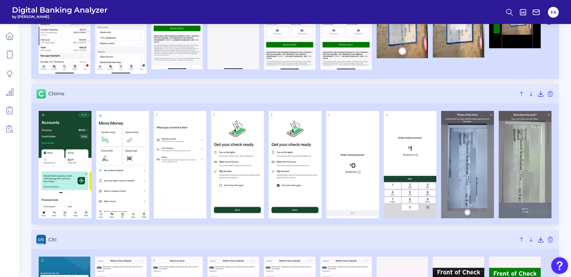
click at [519, 150] on img at bounding box center [524, 164] width 53 height 107
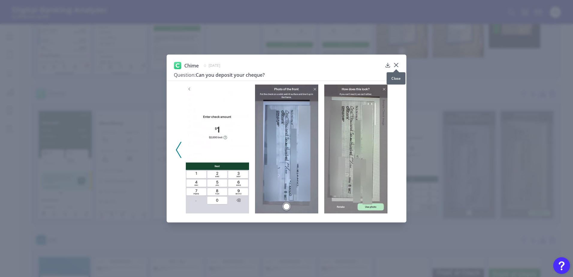
click at [396, 62] on icon at bounding box center [396, 65] width 6 height 6
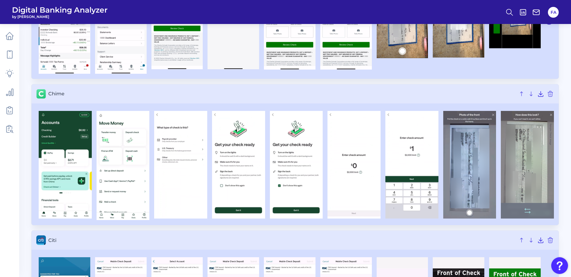
click at [528, 125] on img at bounding box center [527, 165] width 53 height 108
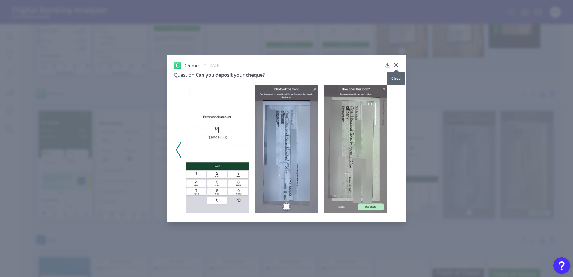
click at [397, 66] on icon at bounding box center [396, 65] width 6 height 6
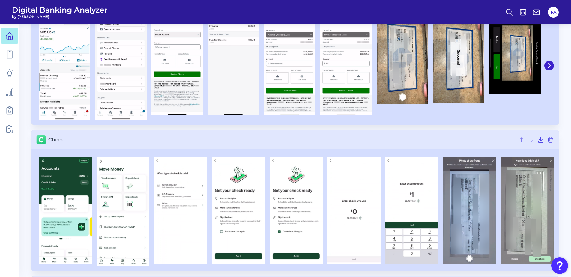
scroll to position [658, 0]
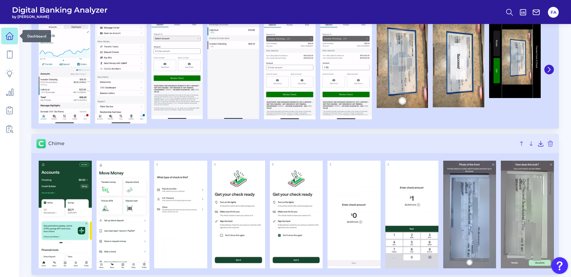
click at [10, 36] on icon at bounding box center [9, 37] width 2 height 3
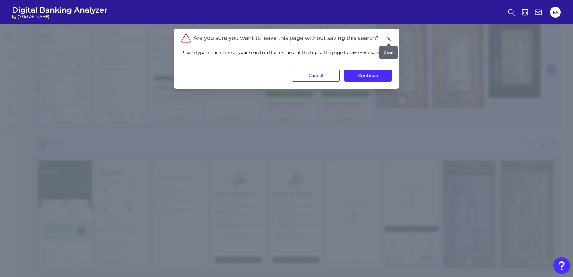
click at [391, 39] on icon at bounding box center [389, 39] width 6 height 6
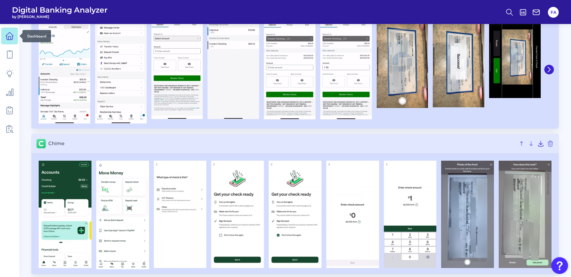
click at [4, 38] on link at bounding box center [9, 36] width 17 height 17
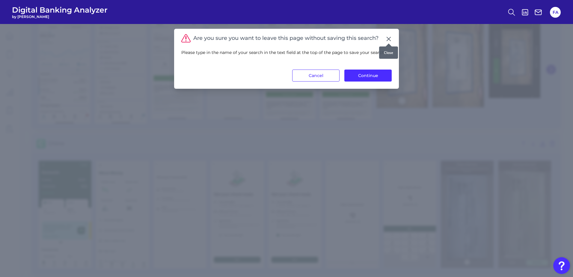
click at [388, 41] on div at bounding box center [389, 43] width 6 height 6
click at [388, 37] on icon at bounding box center [389, 39] width 6 height 6
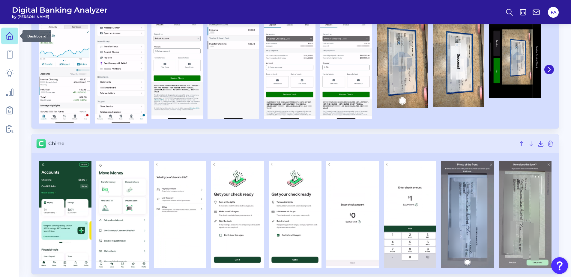
click at [6, 31] on link at bounding box center [9, 36] width 17 height 17
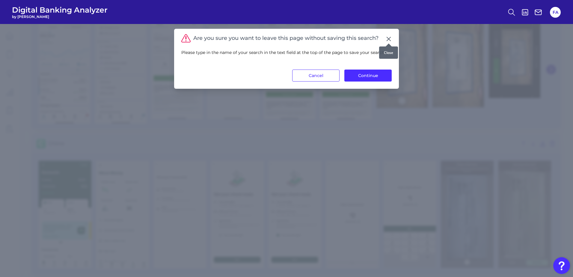
click at [389, 41] on div at bounding box center [389, 43] width 6 height 6
click at [388, 40] on icon at bounding box center [389, 39] width 4 height 4
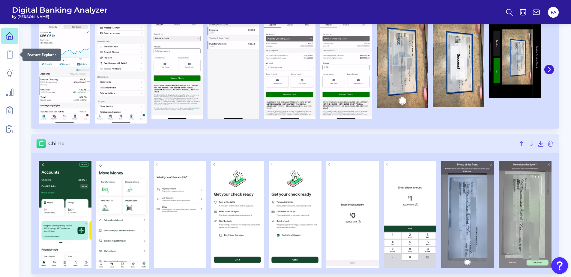
click at [10, 40] on icon at bounding box center [9, 35] width 7 height 7
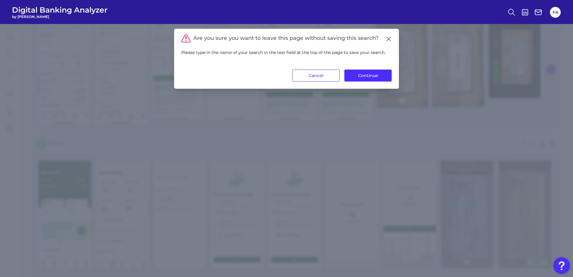
click at [361, 85] on div "Are you sure you want to leave this page without saving this search? Please typ…" at bounding box center [286, 59] width 225 height 60
click at [361, 79] on button "Continue" at bounding box center [367, 76] width 47 height 12
